Goal: Information Seeking & Learning: Stay updated

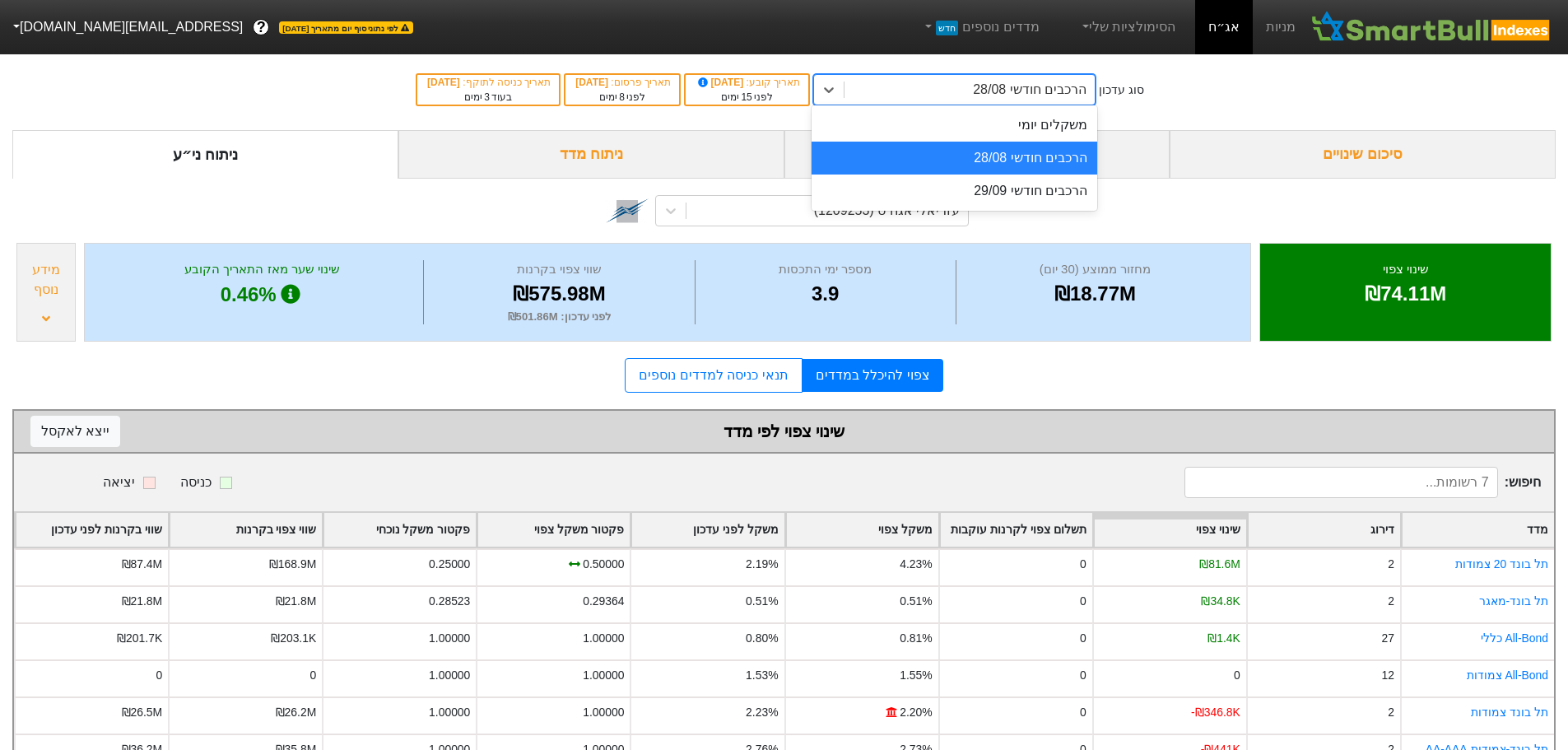
click at [1054, 169] on div "הרכבים חודשי 28/08" at bounding box center [954, 158] width 285 height 33
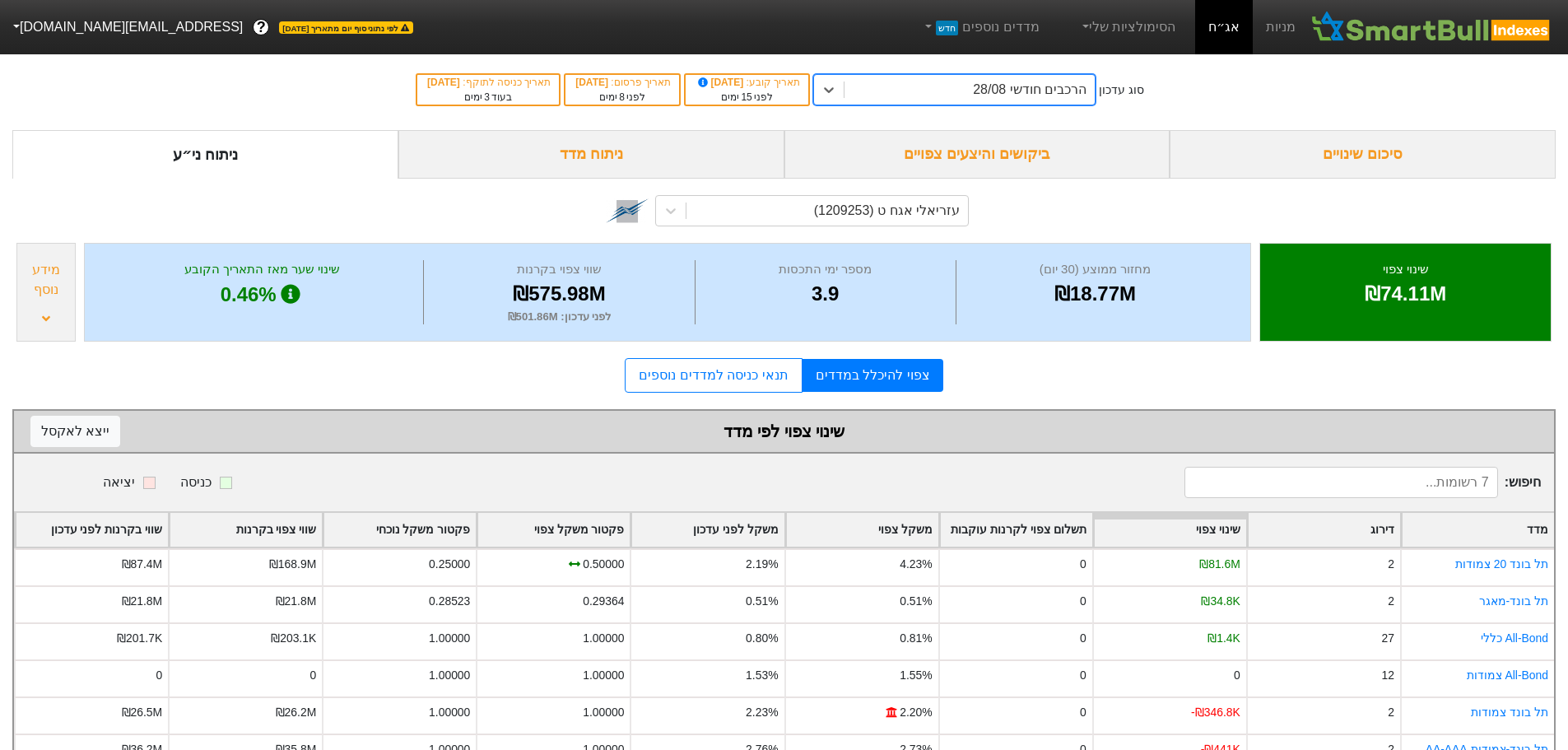
click at [1030, 148] on div "ביקושים והיצעים צפויים" at bounding box center [977, 154] width 385 height 49
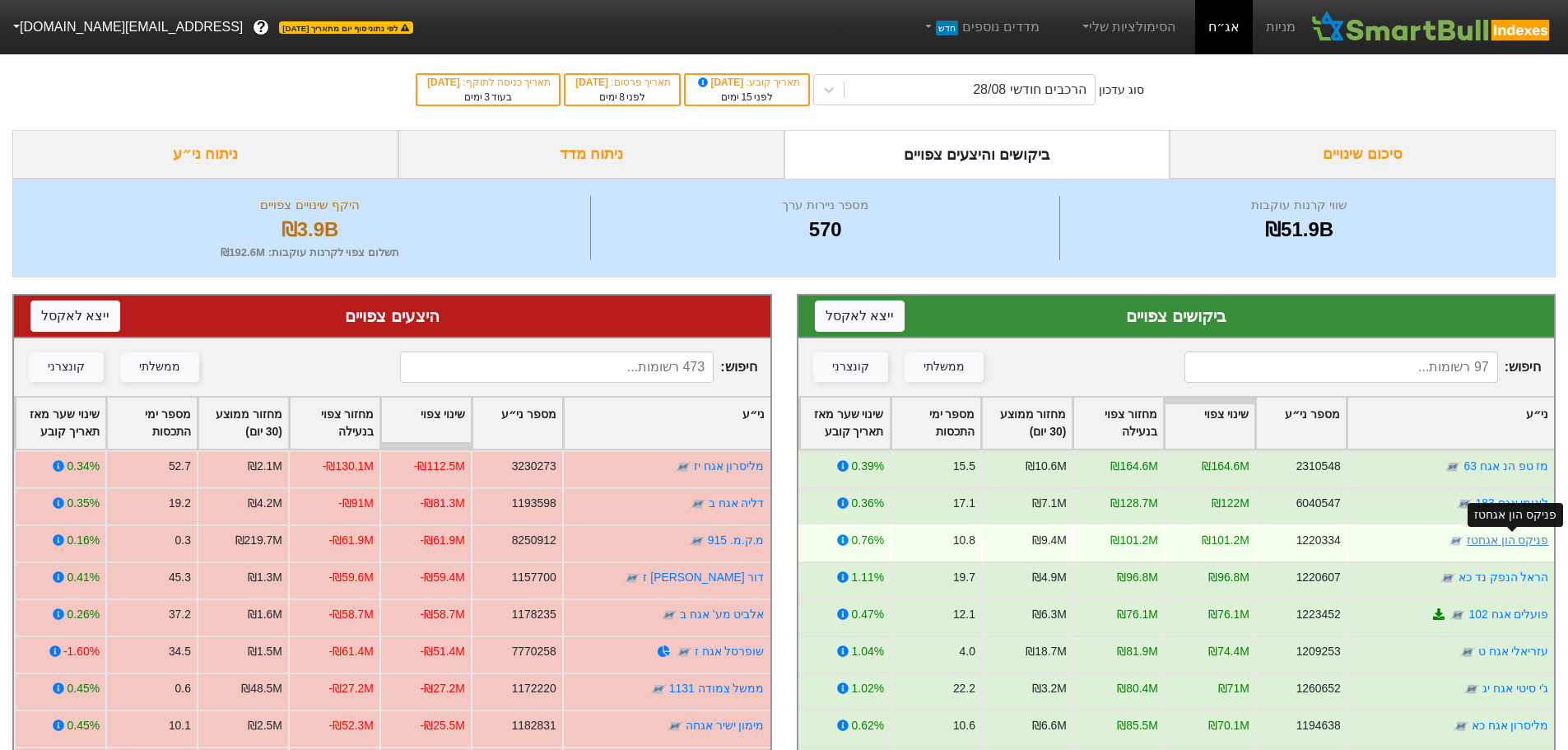
click at [1485, 544] on link "פניקס הון אגחטז" at bounding box center [1506, 540] width 83 height 14
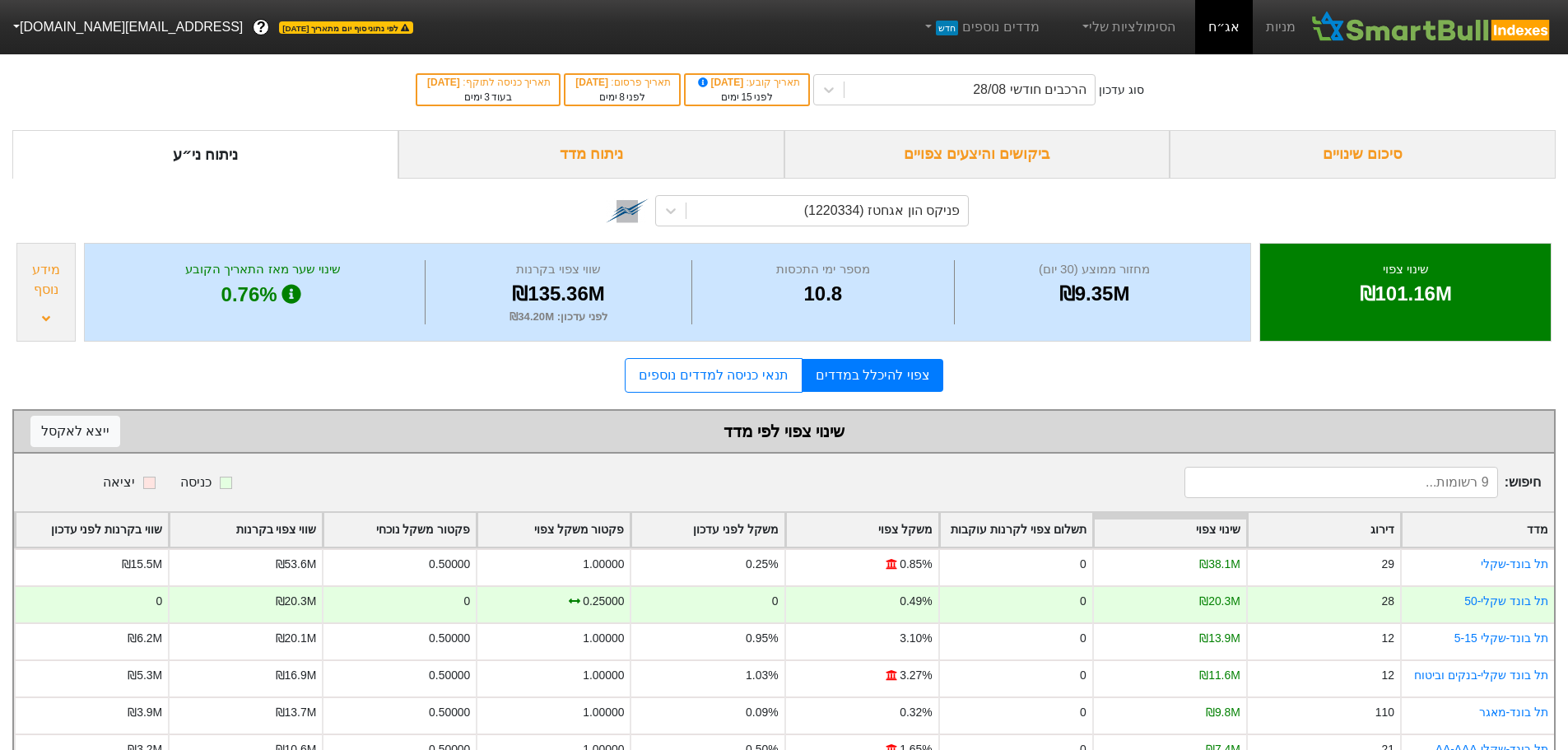
scroll to position [162, 0]
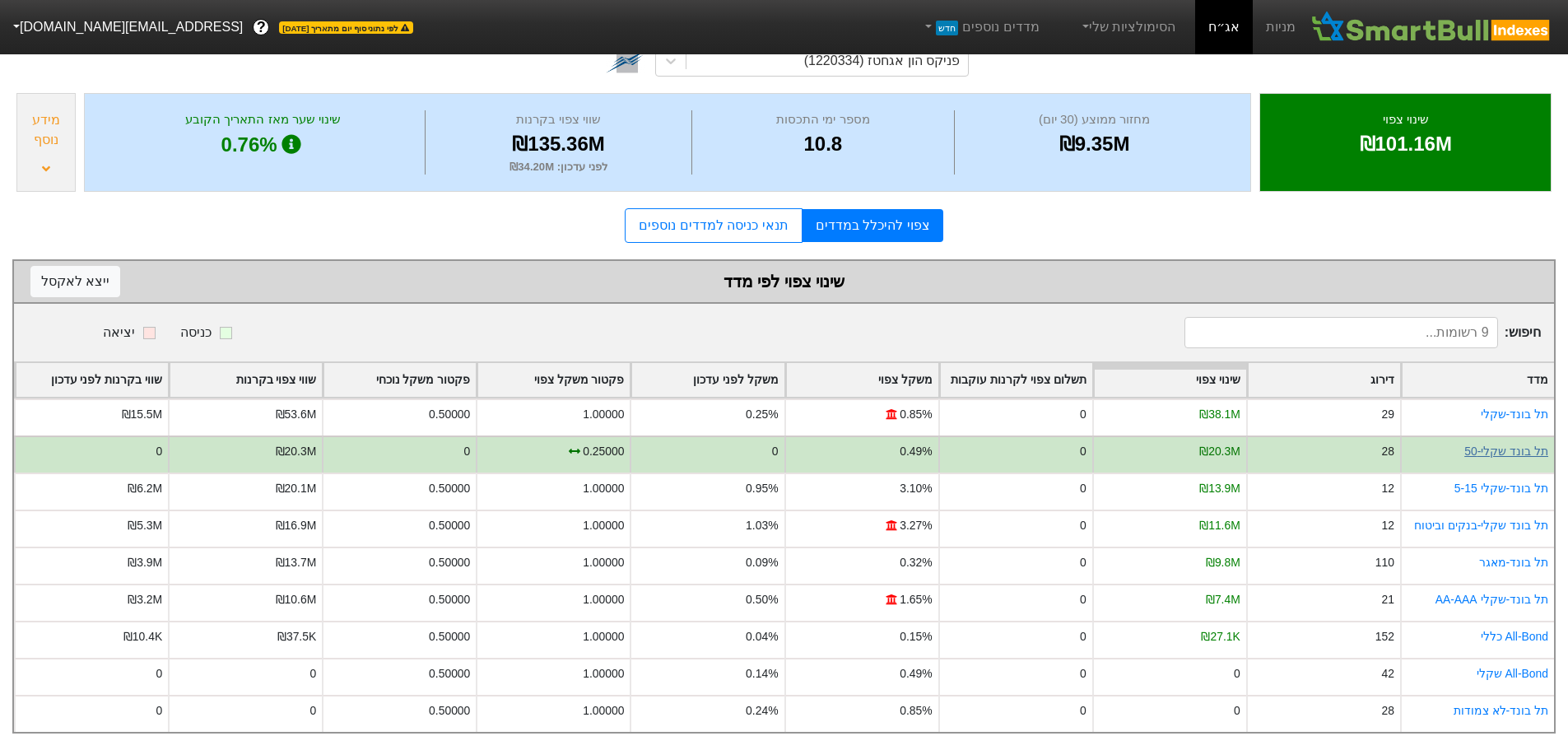
click at [1502, 445] on link "תל בונד שקלי-50" at bounding box center [1506, 452] width 83 height 14
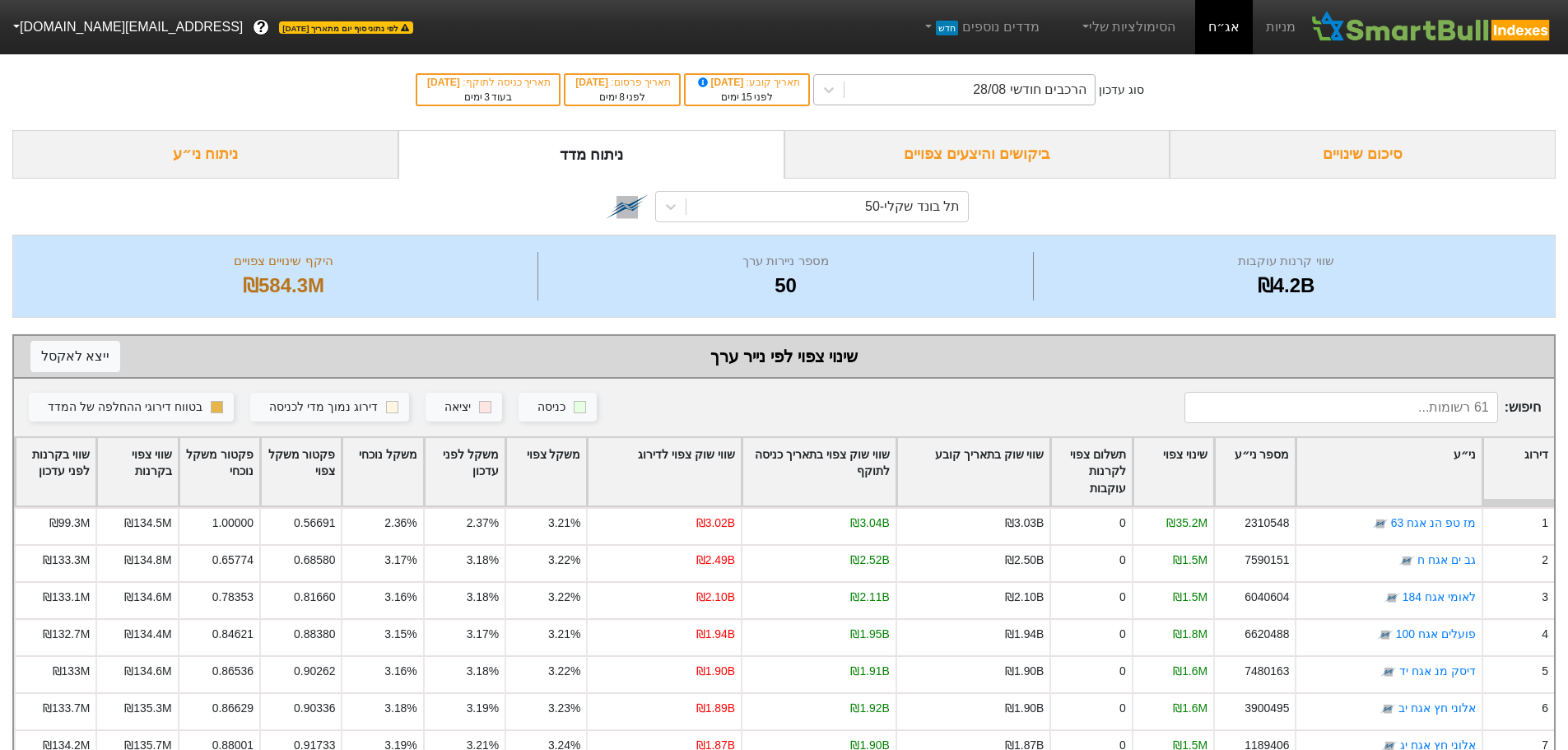
click at [974, 90] on div "הרכבים חודשי 28/08" at bounding box center [970, 89] width 250 height 30
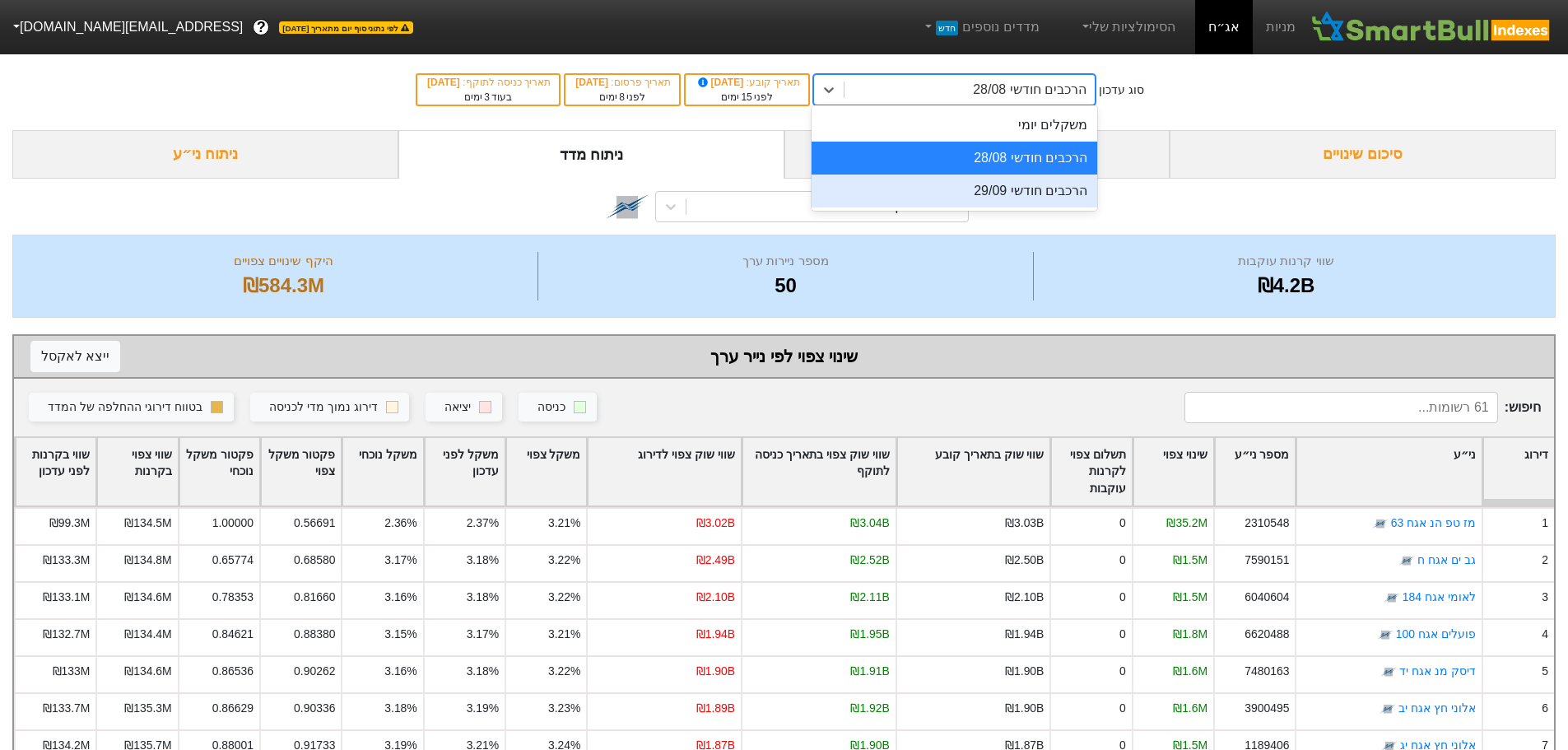
click at [971, 197] on div "הרכבים חודשי 29/09" at bounding box center [954, 191] width 285 height 33
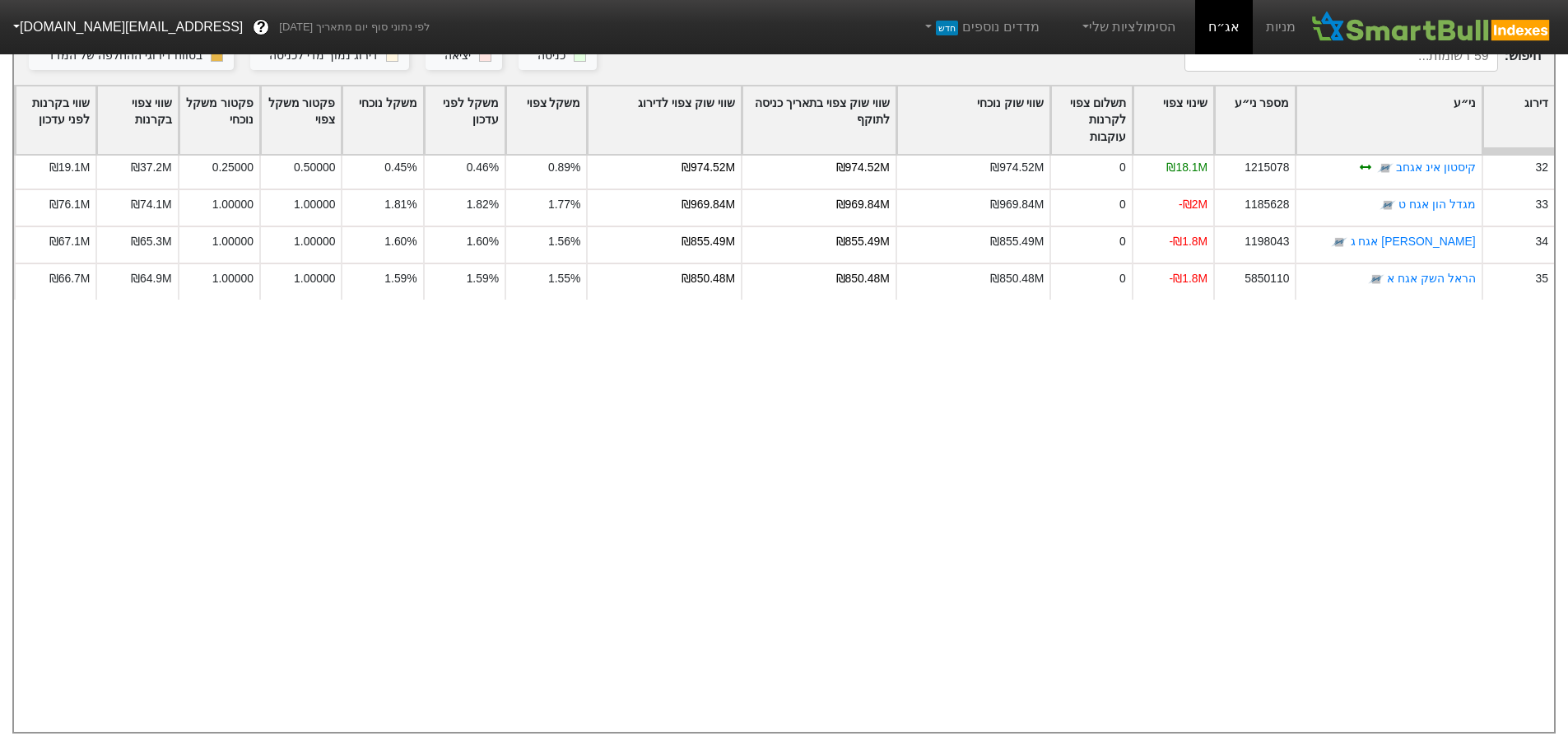
scroll to position [576, 0]
